Goal: Transaction & Acquisition: Purchase product/service

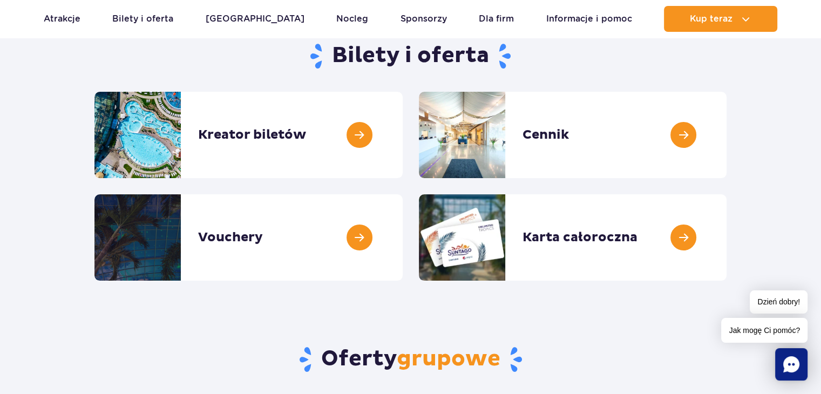
scroll to position [82, 0]
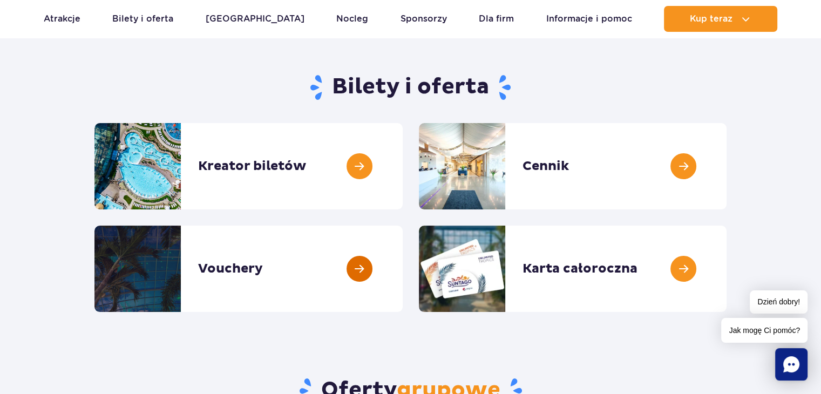
click at [403, 274] on link at bounding box center [403, 269] width 0 height 86
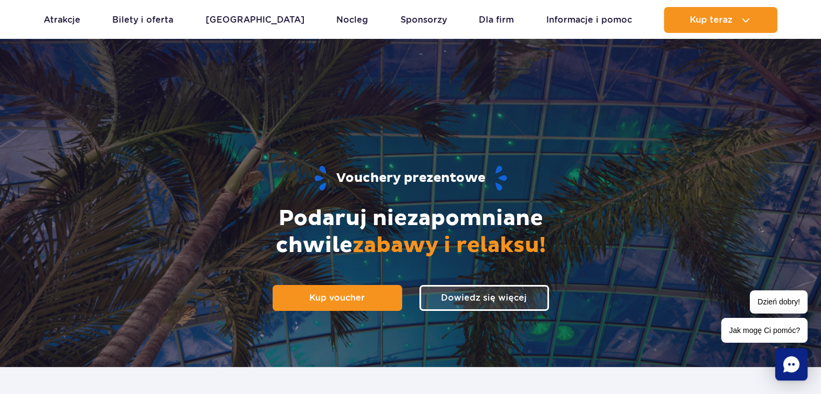
scroll to position [102, 0]
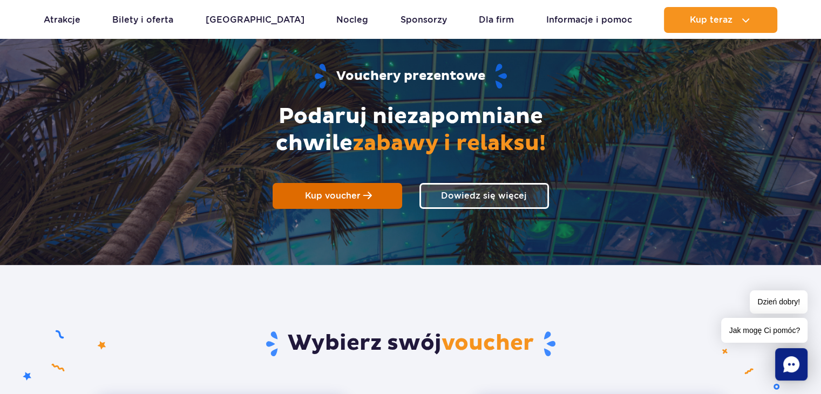
click at [375, 188] on link "Kup voucher" at bounding box center [338, 196] width 130 height 26
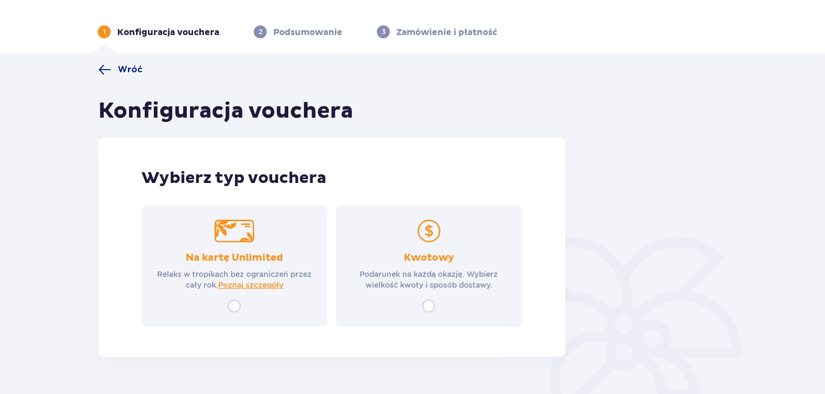
scroll to position [58, 0]
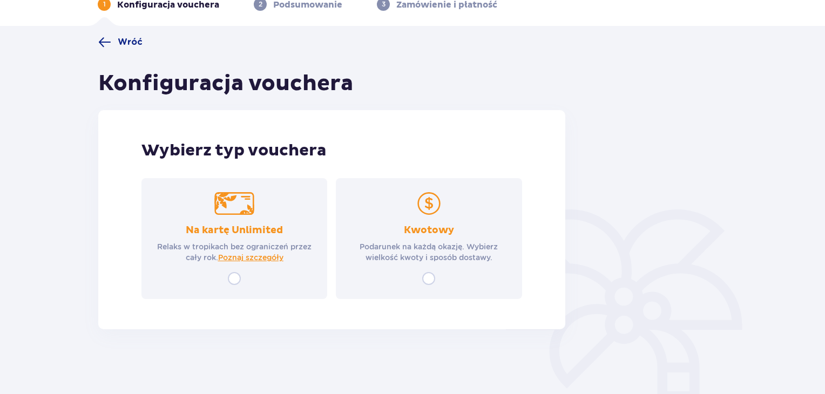
click at [418, 266] on div "Kwotowy Podarunek na każdą okazję. Wybierz wielkość kwoty i sposób dostawy." at bounding box center [429, 238] width 186 height 121
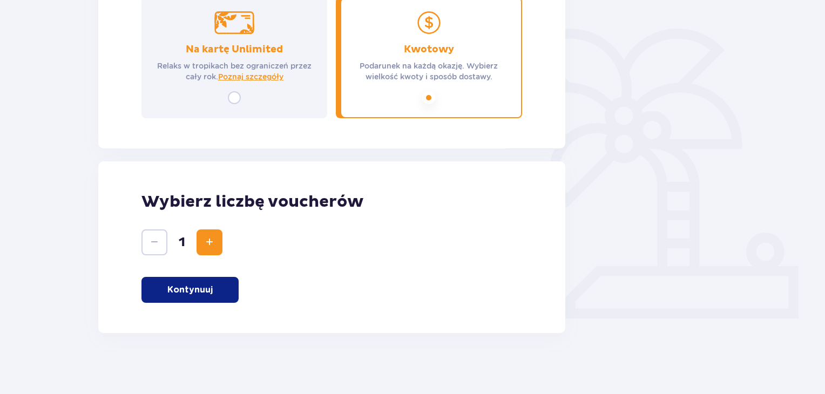
scroll to position [243, 0]
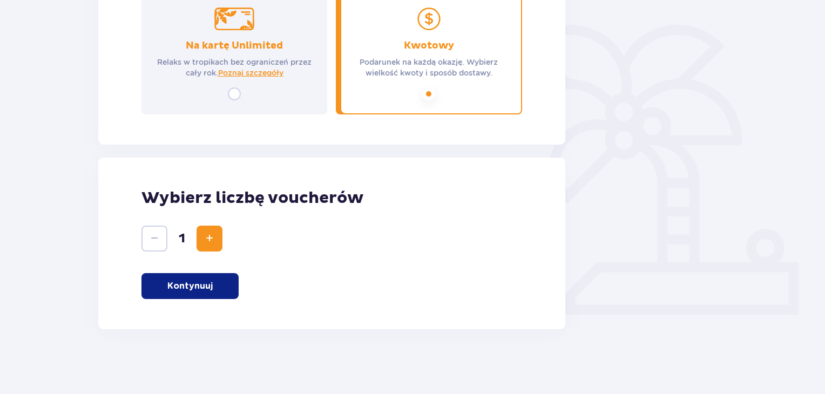
click at [210, 287] on p "Kontynuuj" at bounding box center [189, 286] width 45 height 12
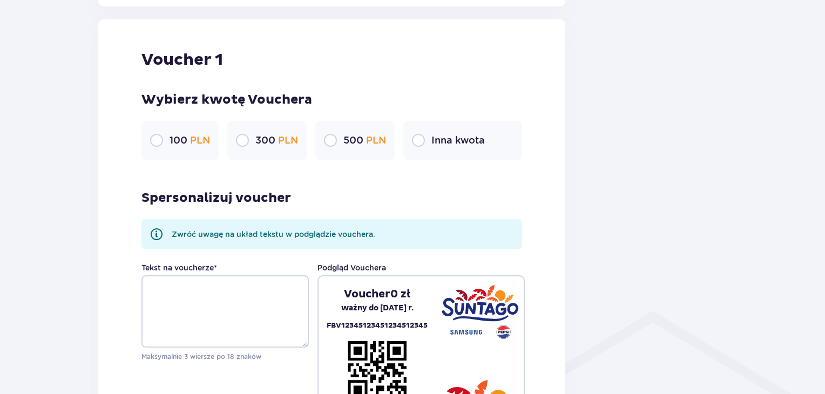
scroll to position [572, 0]
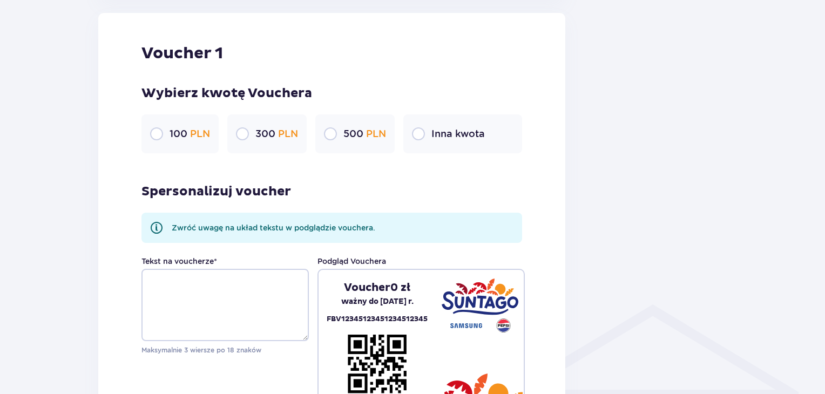
click at [188, 128] on p "100 PLN" at bounding box center [189, 133] width 40 height 13
drag, startPoint x: 824, startPoint y: 228, endPoint x: 828, endPoint y: 249, distance: 21.6
